Goal: Obtain resource: Download file/media

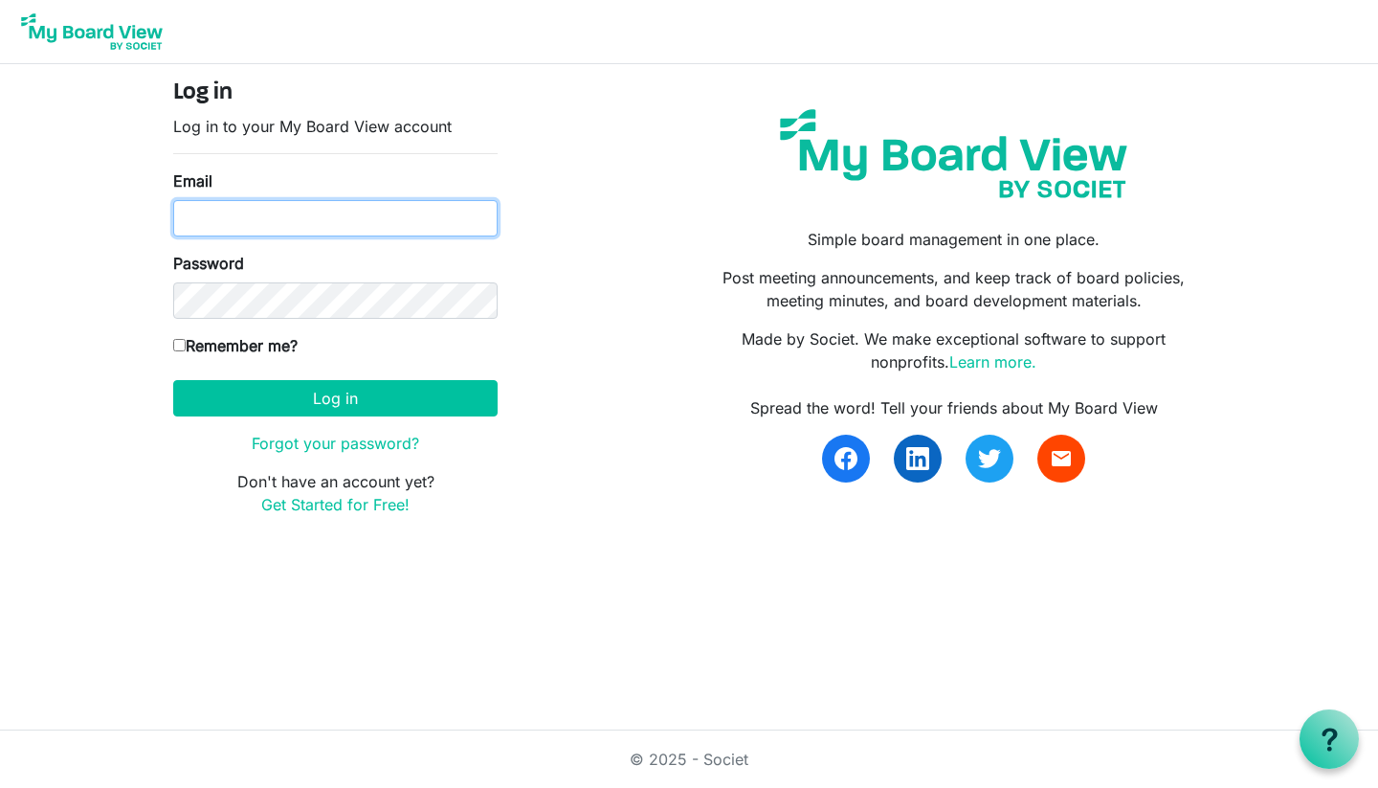
type input "[PERSON_NAME][EMAIL_ADDRESS][DOMAIN_NAME]"
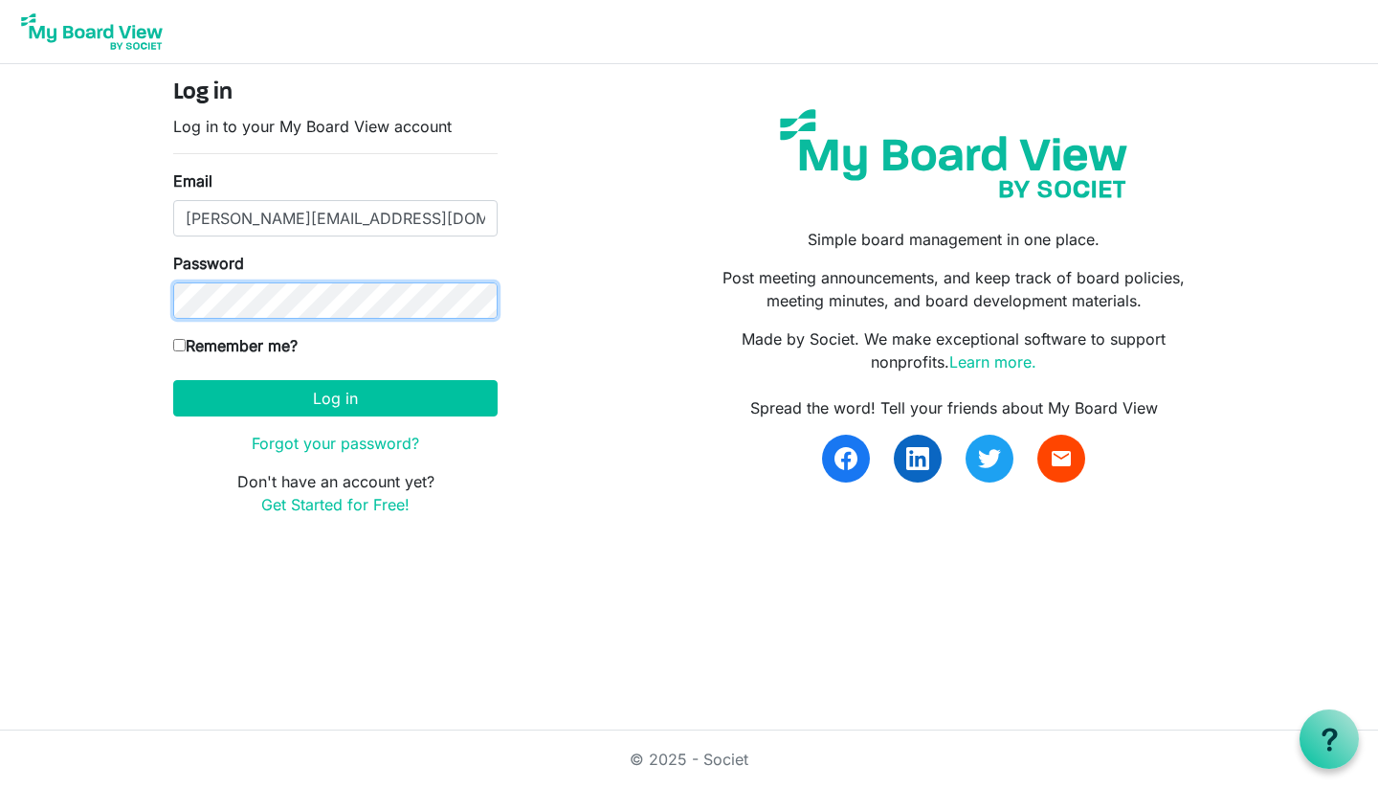
click at [335, 397] on button "Log in" at bounding box center [335, 398] width 324 height 36
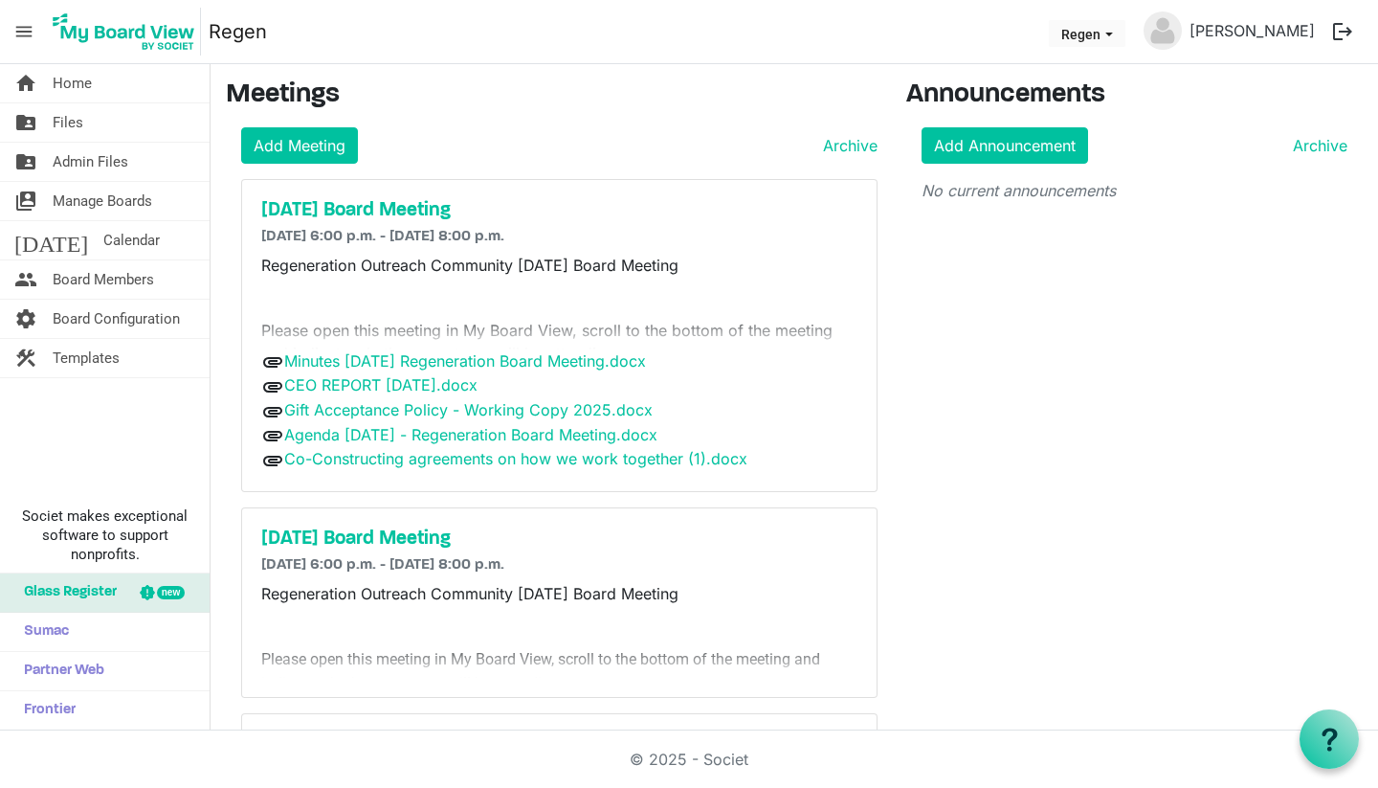
click at [265, 267] on p "Regeneration Outreach Community September 2025 Board Meeting" at bounding box center [559, 265] width 596 height 23
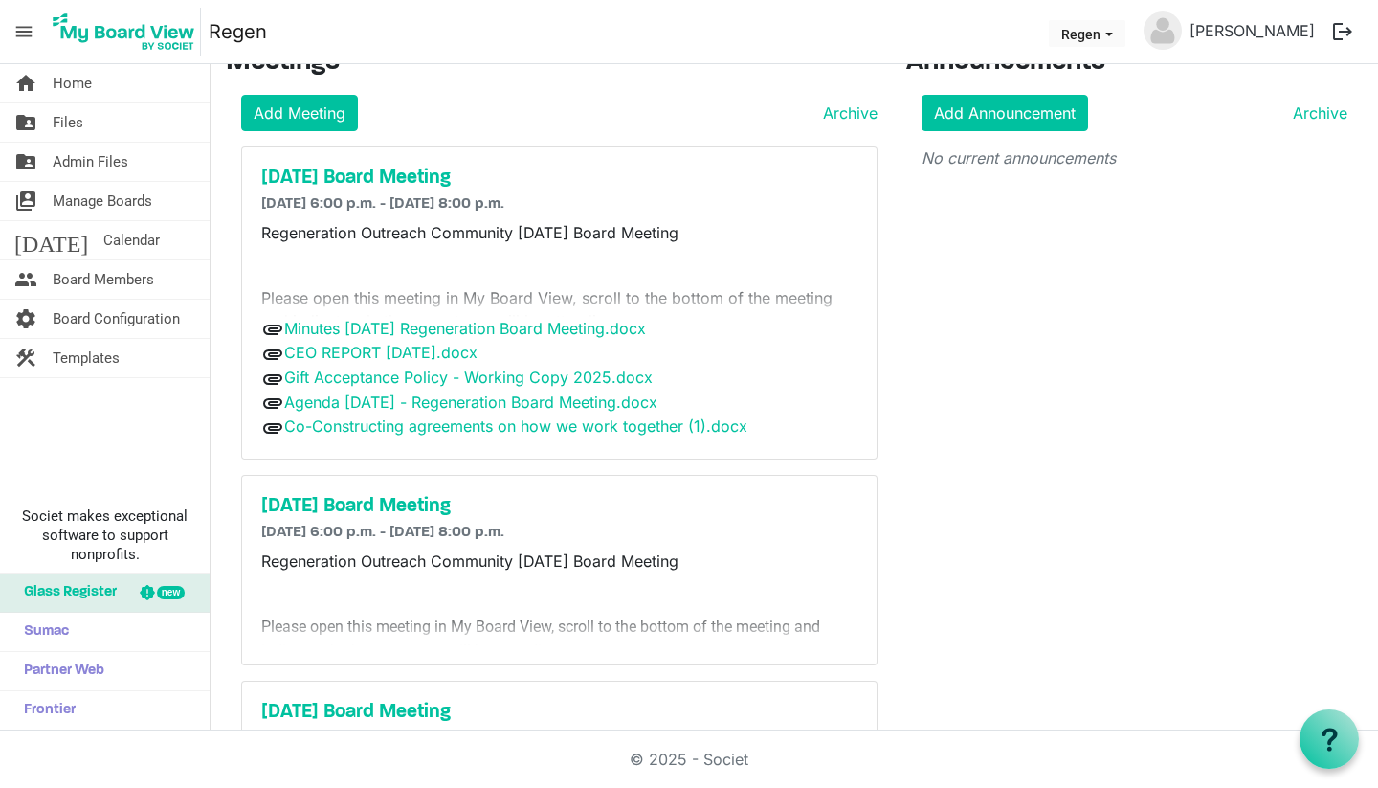
scroll to position [30, 0]
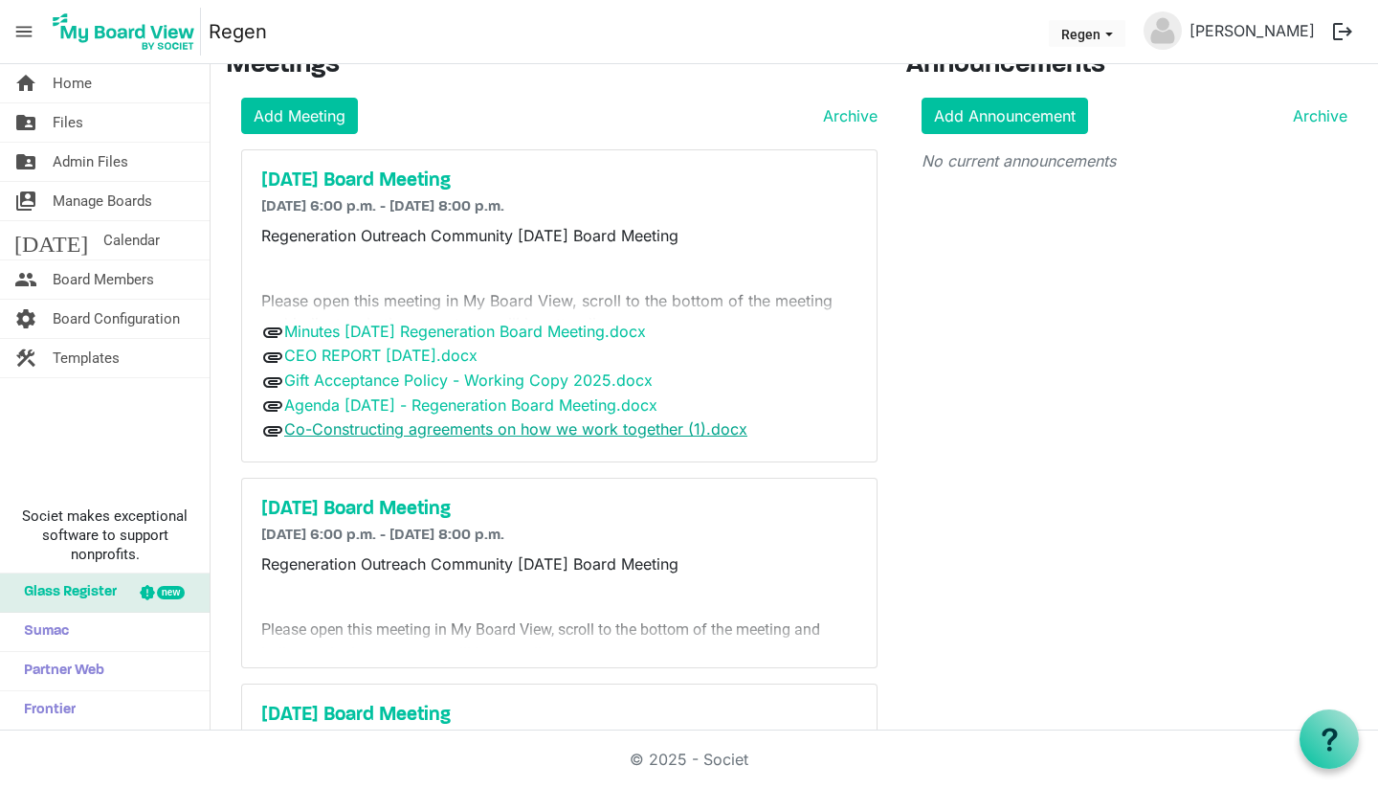
click at [371, 433] on link "Co-Constructing agreements on how we work together (1).docx" at bounding box center [515, 428] width 463 height 19
click at [70, 125] on span "Files" at bounding box center [68, 122] width 31 height 38
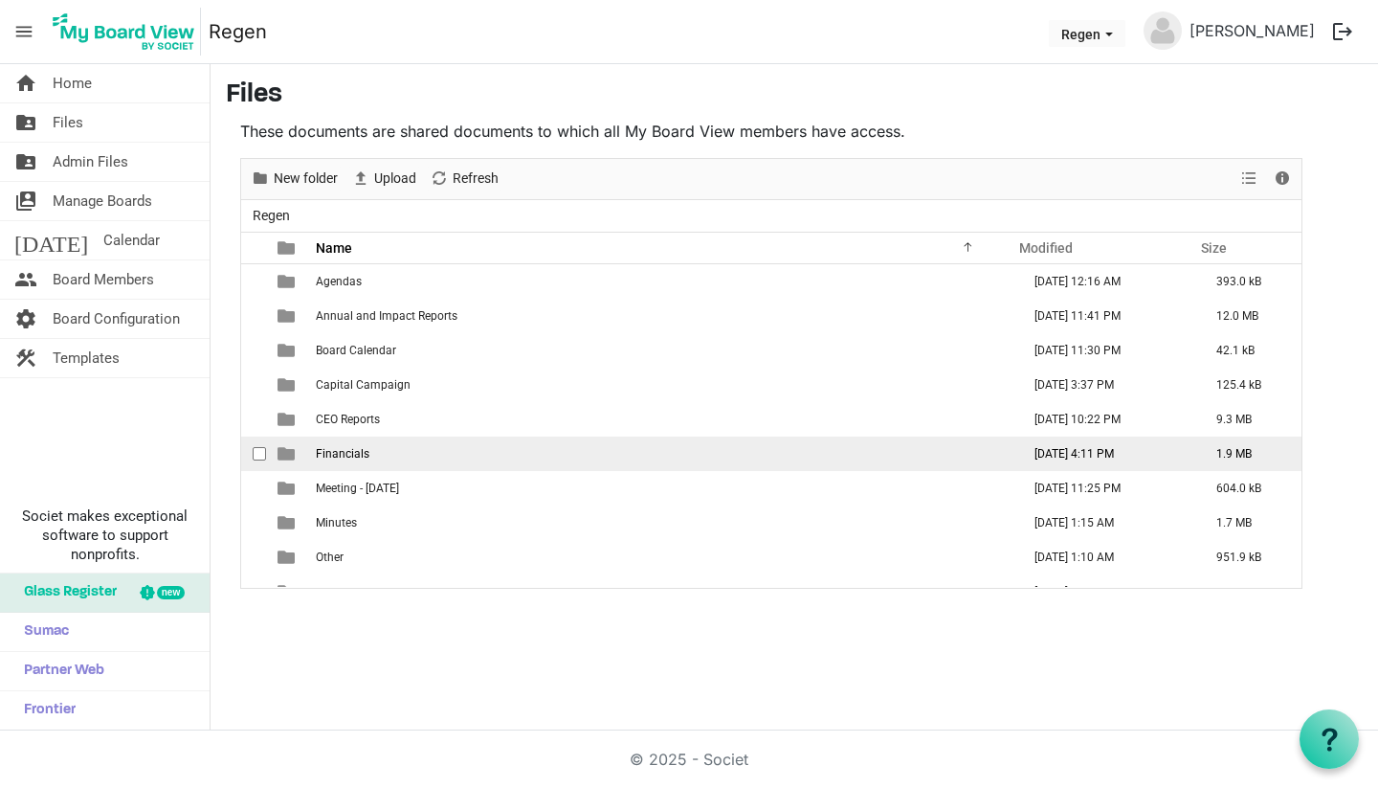
click at [356, 461] on td "Financials" at bounding box center [662, 453] width 704 height 34
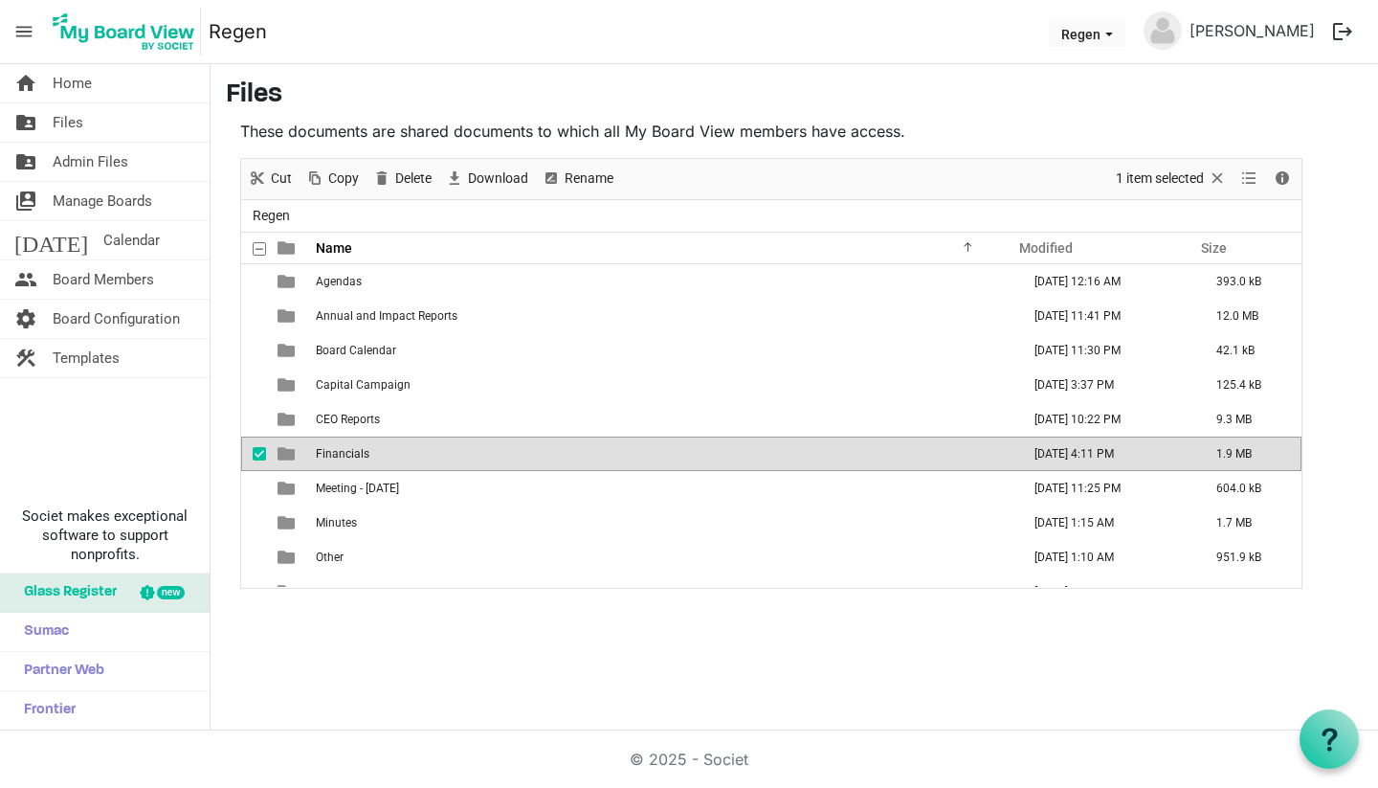
click at [356, 461] on td "Financials" at bounding box center [662, 453] width 704 height 34
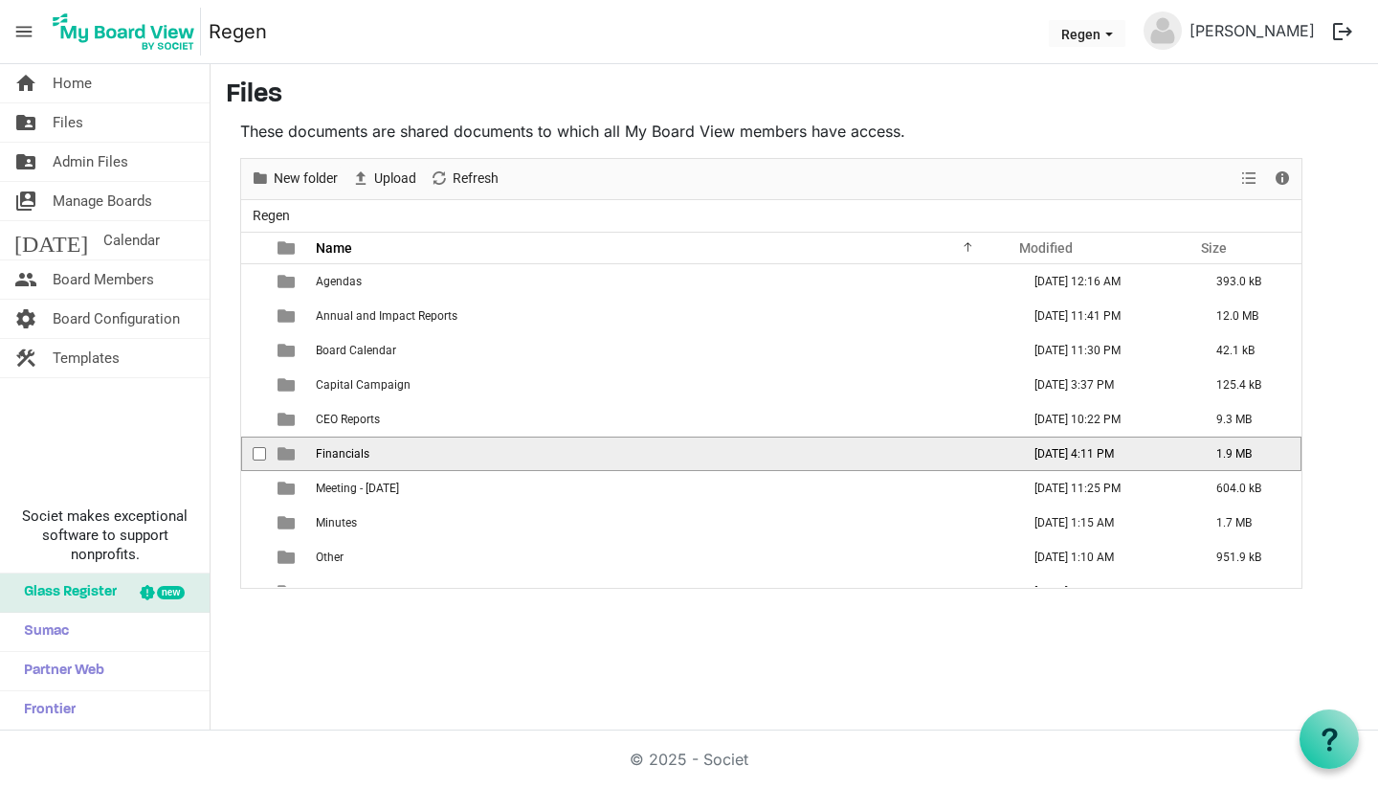
click at [356, 461] on td "Financials" at bounding box center [662, 453] width 704 height 34
